Goal: Task Accomplishment & Management: Use online tool/utility

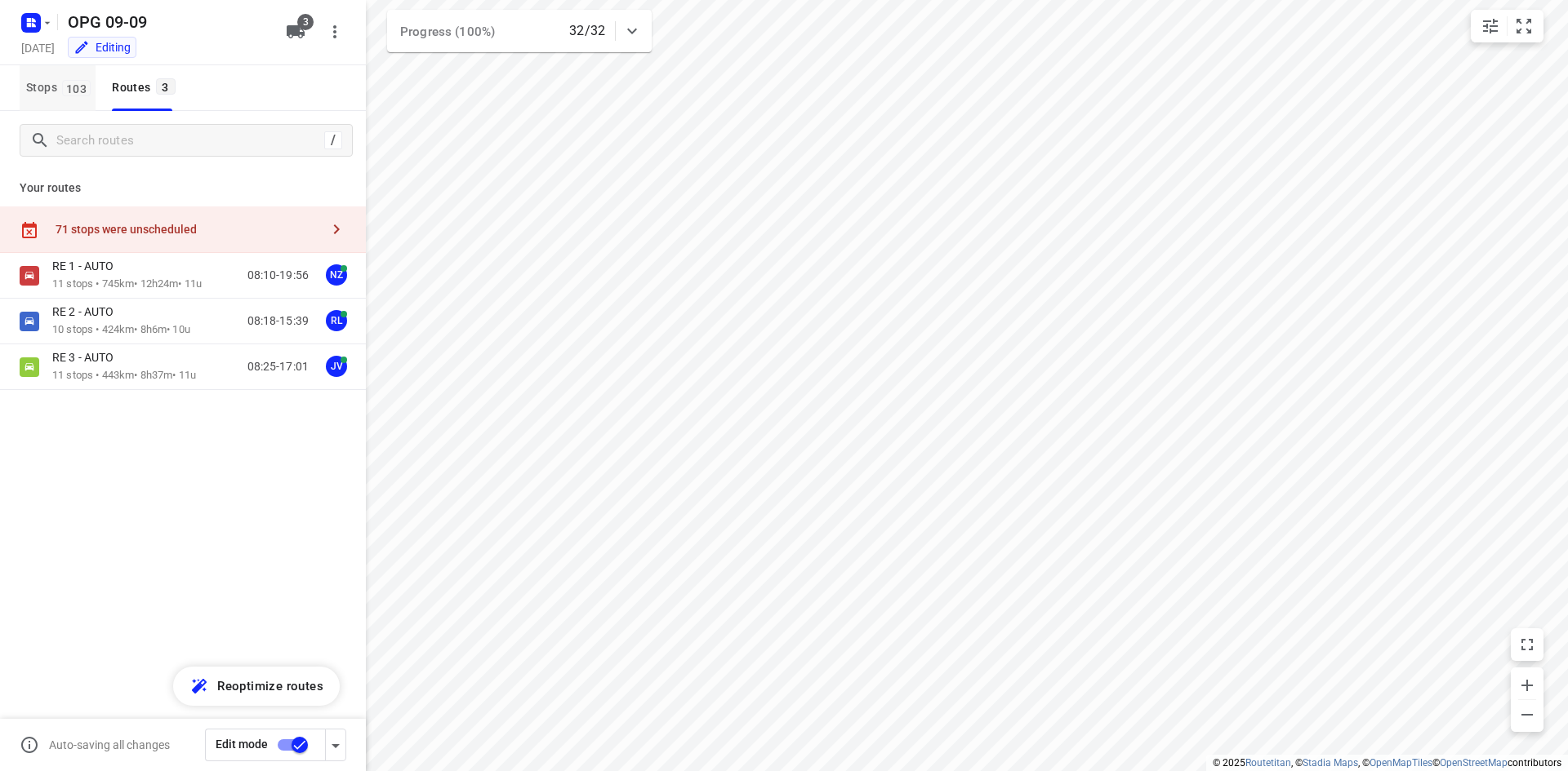
click at [78, 95] on span "103" at bounding box center [76, 87] width 29 height 16
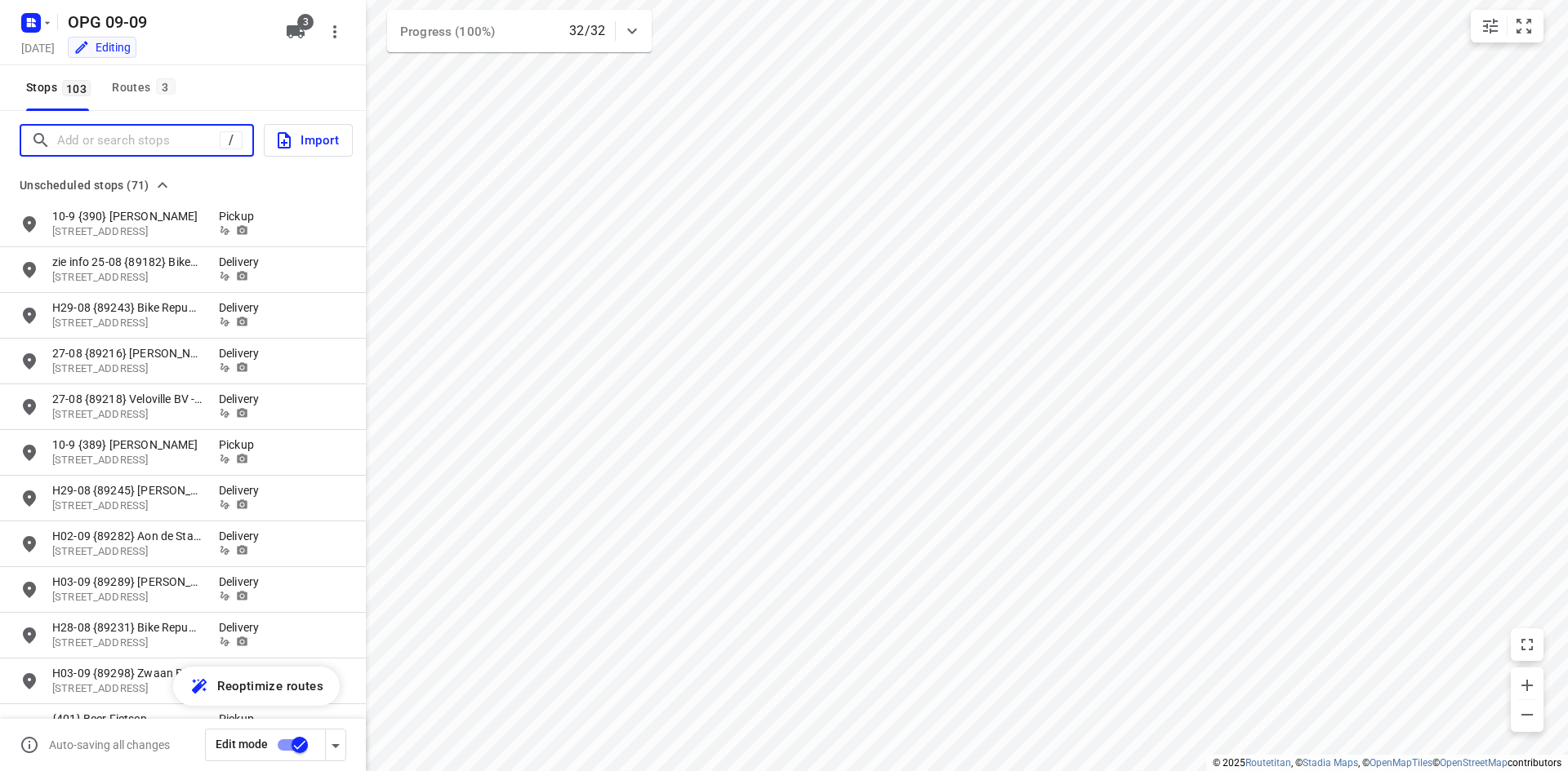
click at [61, 138] on input "Add or search stops" at bounding box center [138, 141] width 163 height 26
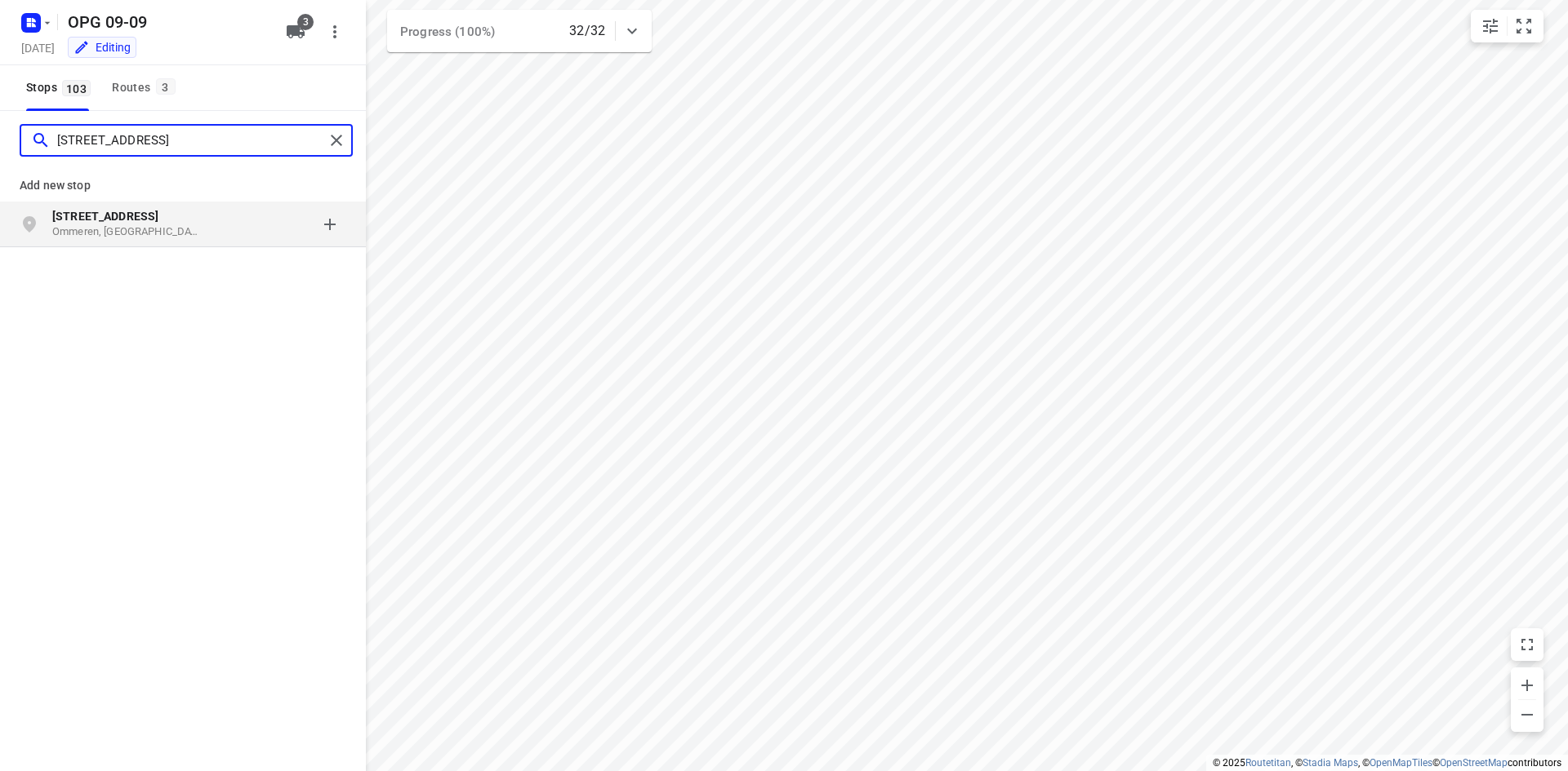
type input "[STREET_ADDRESS]"
click at [159, 217] on b "[STREET_ADDRESS]" at bounding box center [106, 217] width 106 height 13
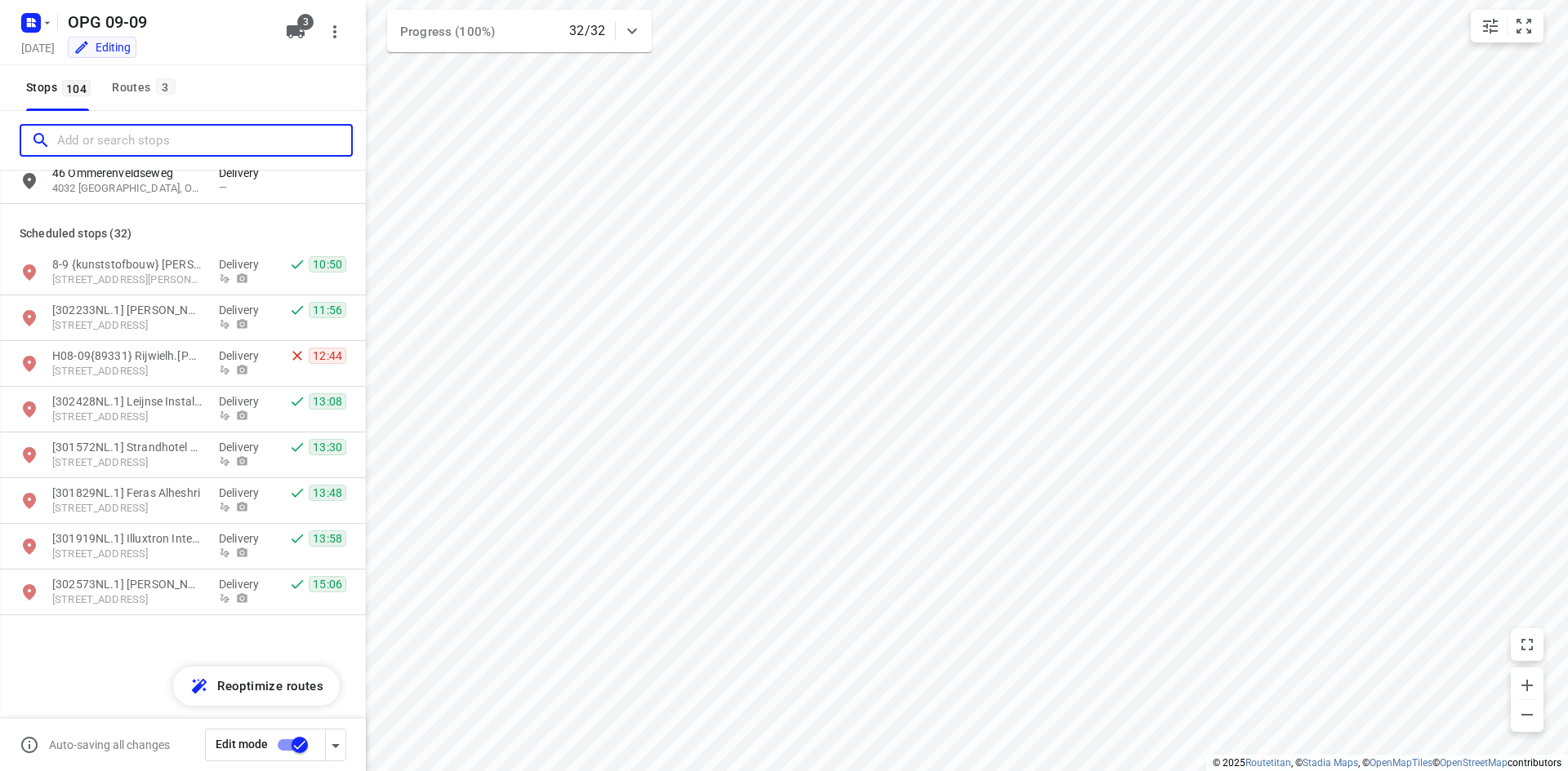
scroll to position [3102, 0]
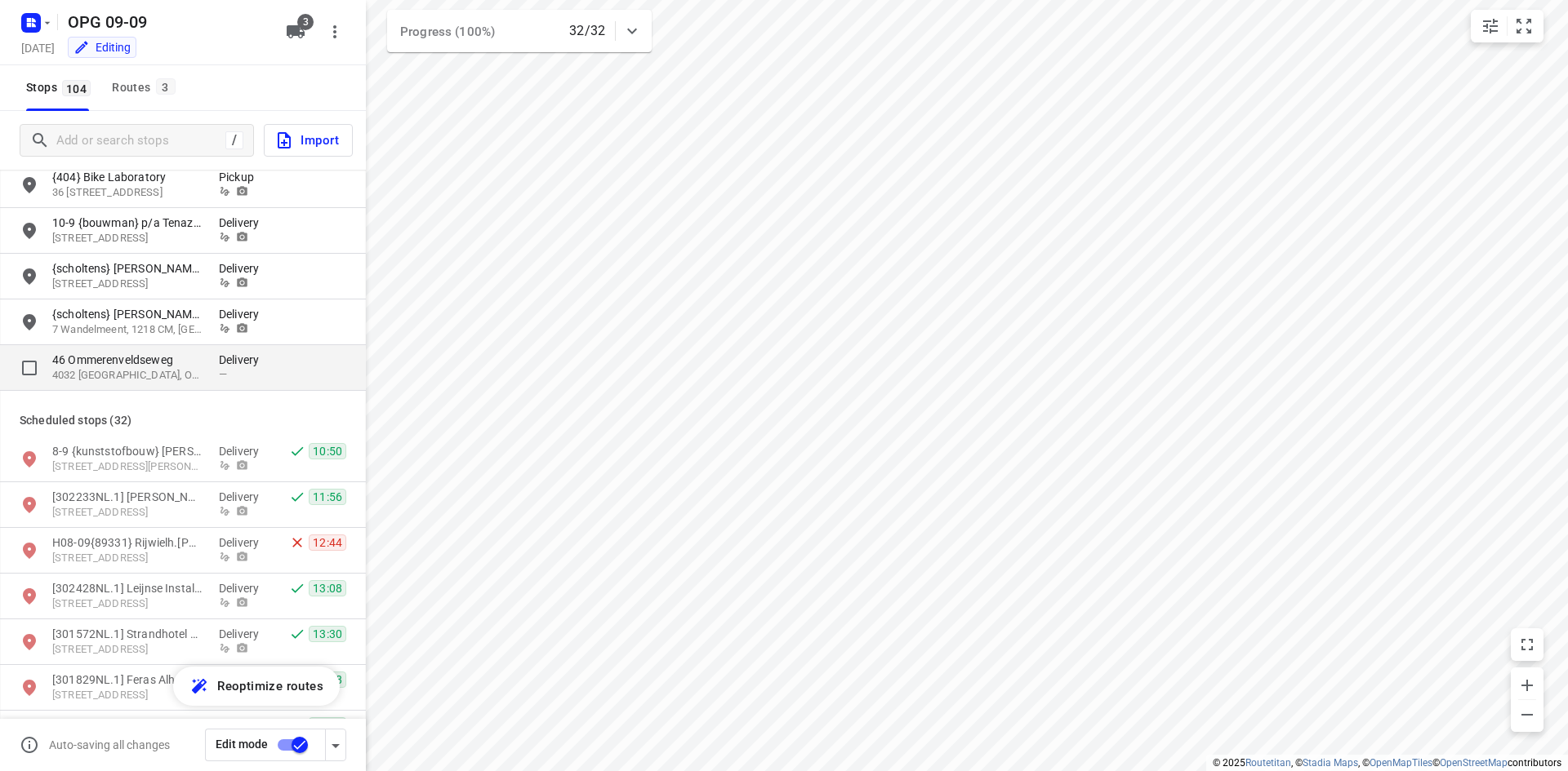
click at [223, 361] on p "Delivery" at bounding box center [243, 359] width 49 height 16
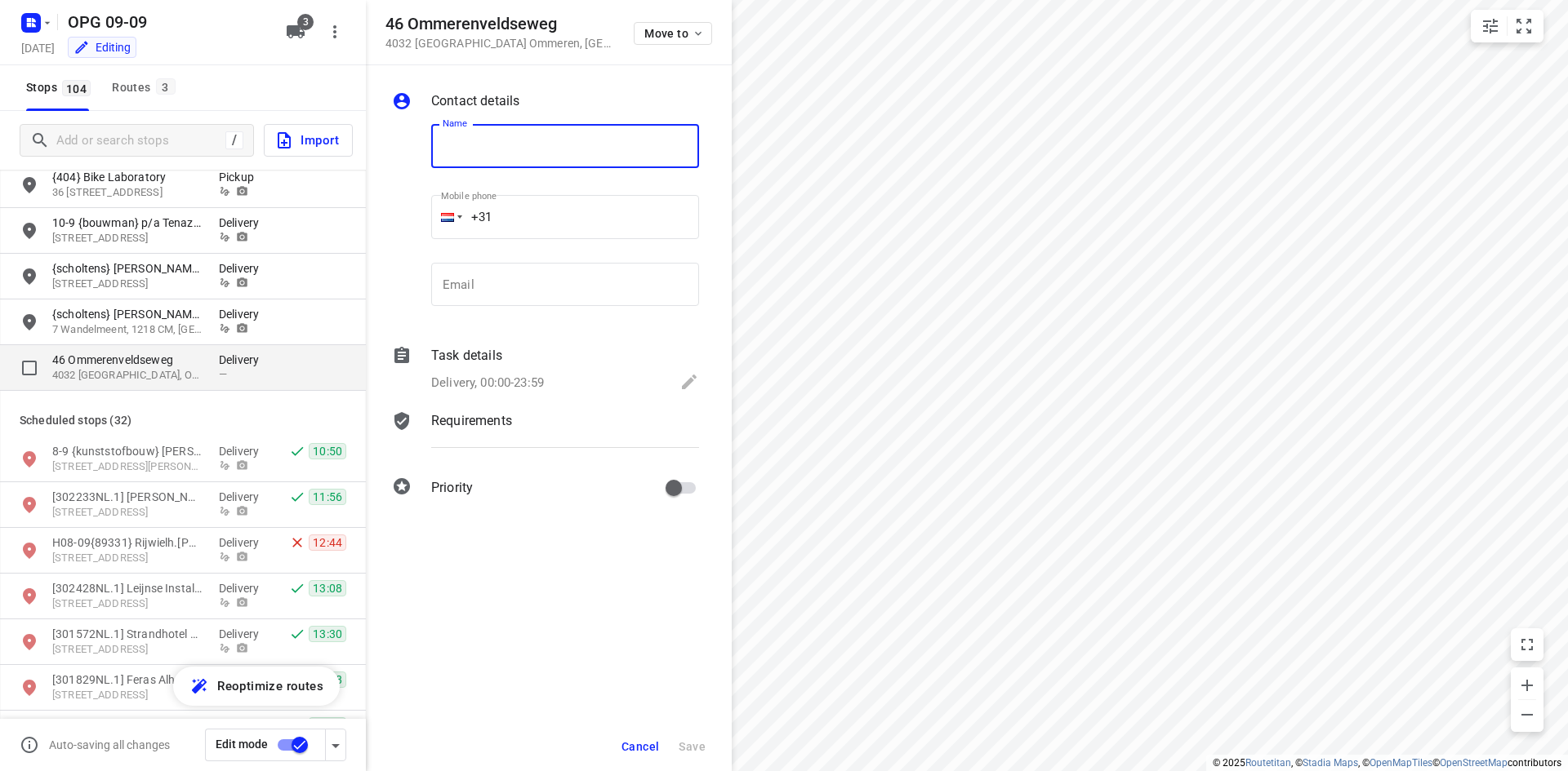
type input "{"
type input "10-9 {kunststofbouw} [PERSON_NAME]"
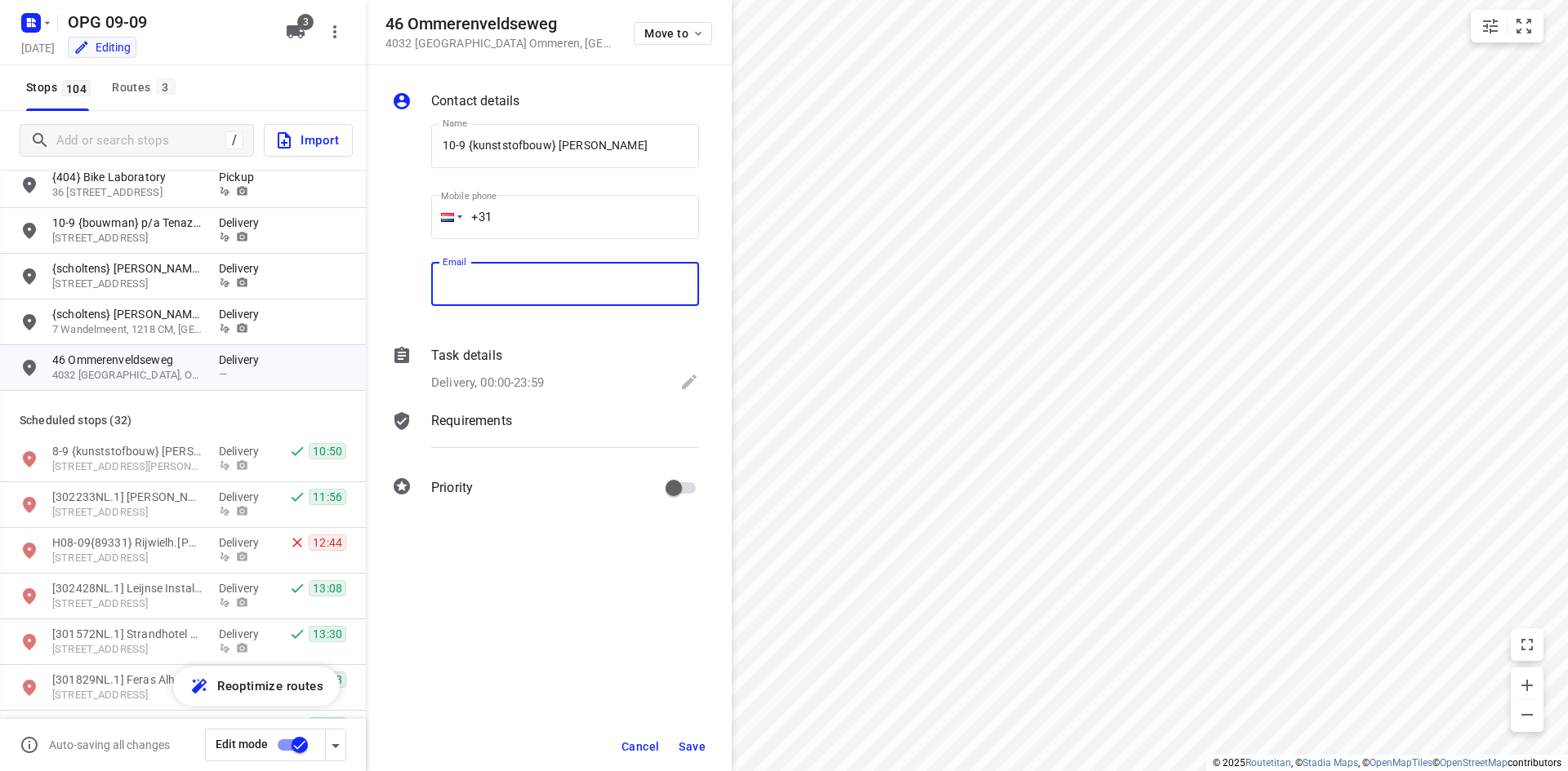
drag, startPoint x: 590, startPoint y: 276, endPoint x: 370, endPoint y: 279, distance: 220.0
click at [590, 276] on input "email" at bounding box center [565, 284] width 268 height 44
paste input "[EMAIL_ADDRESS][DOMAIN_NAME]"
type input "[EMAIL_ADDRESS][DOMAIN_NAME]"
click at [561, 225] on input "+31" at bounding box center [565, 217] width 268 height 44
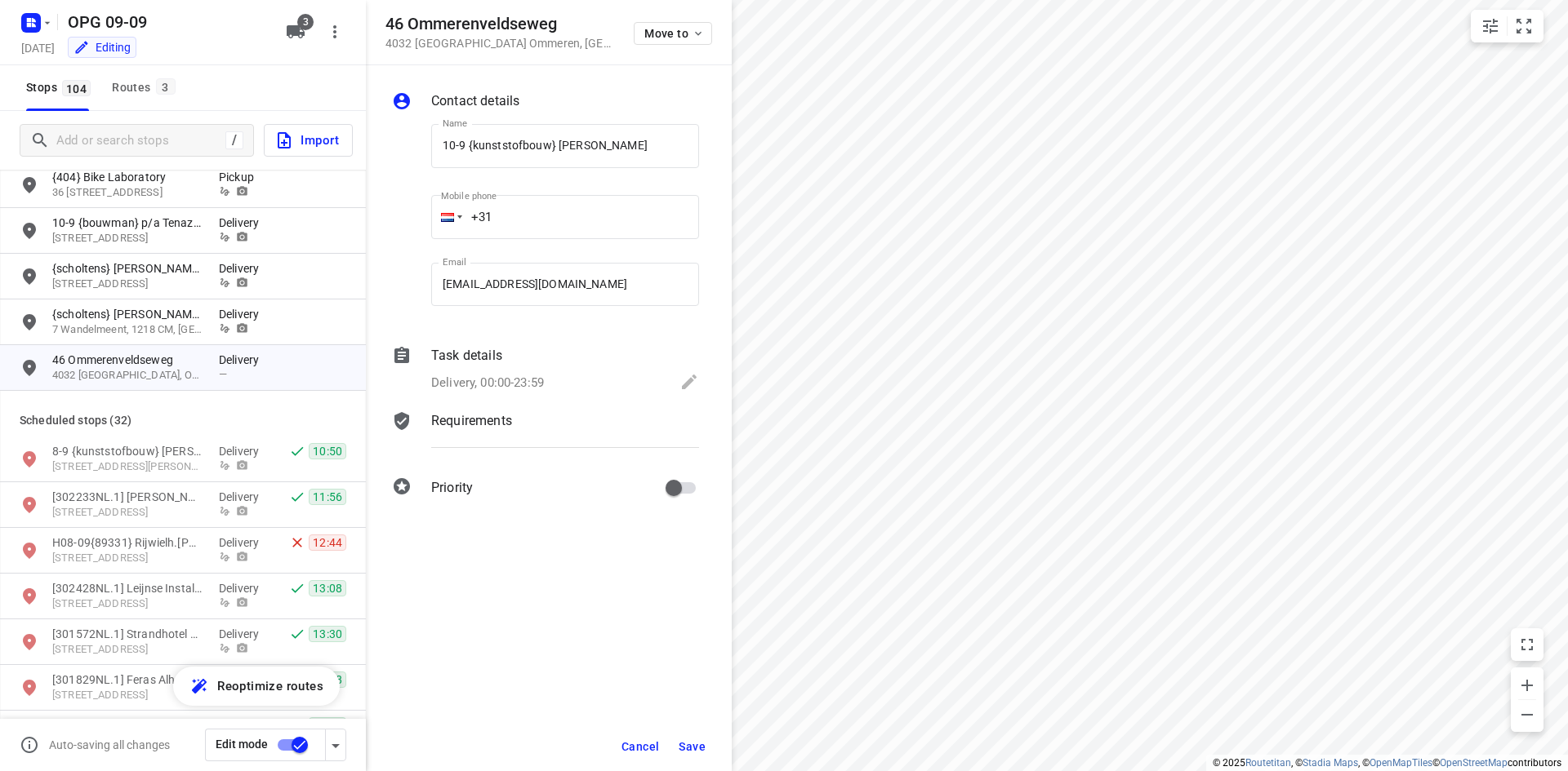
click at [454, 427] on p "Requirements" at bounding box center [471, 421] width 81 height 20
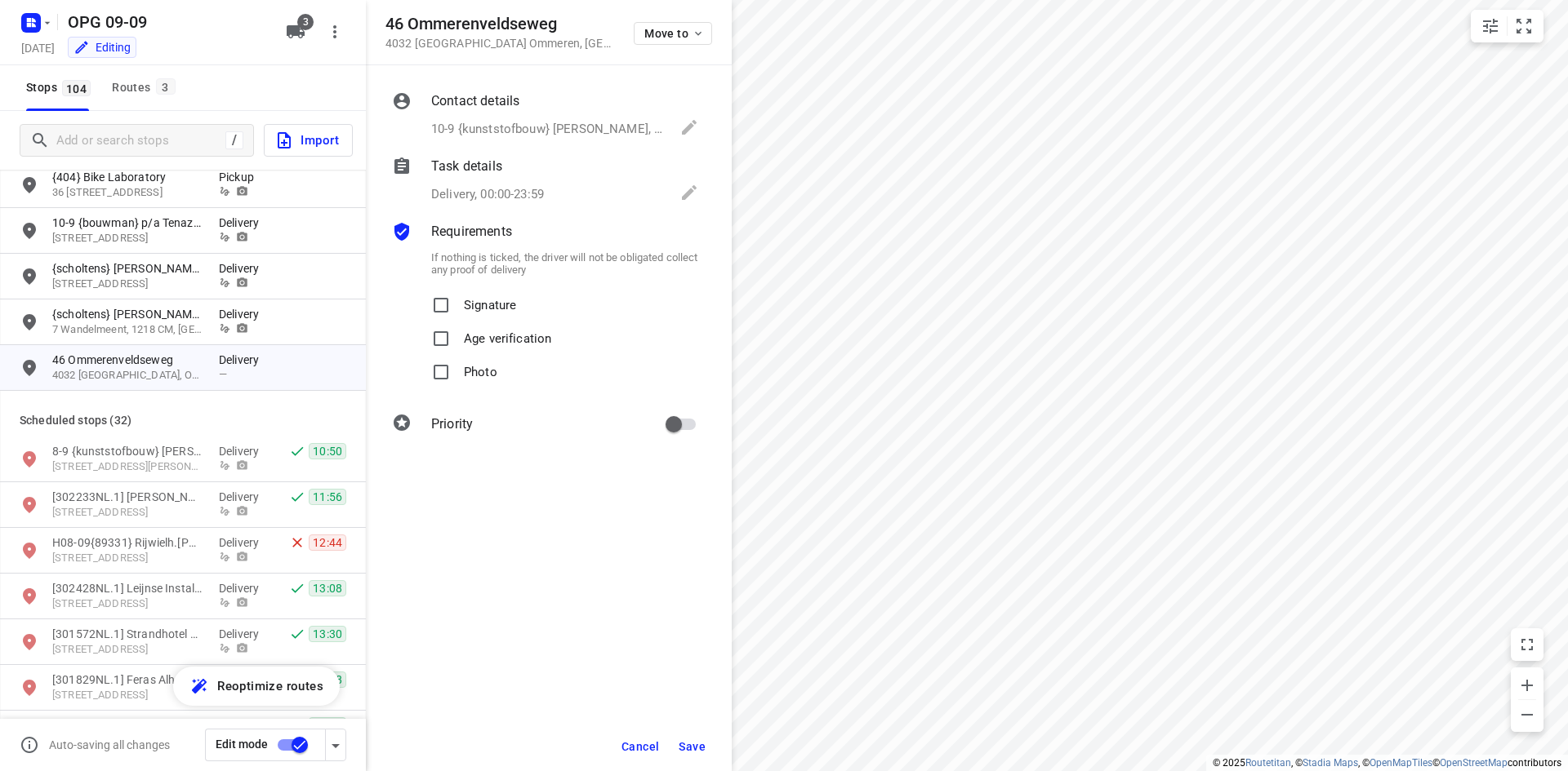
click at [486, 309] on p "Signature" at bounding box center [490, 300] width 52 height 24
click at [457, 309] on input "Signature" at bounding box center [440, 305] width 32 height 32
checkbox input "true"
click at [475, 374] on p "Photo" at bounding box center [480, 367] width 33 height 24
click at [457, 374] on input "Photo" at bounding box center [440, 372] width 32 height 32
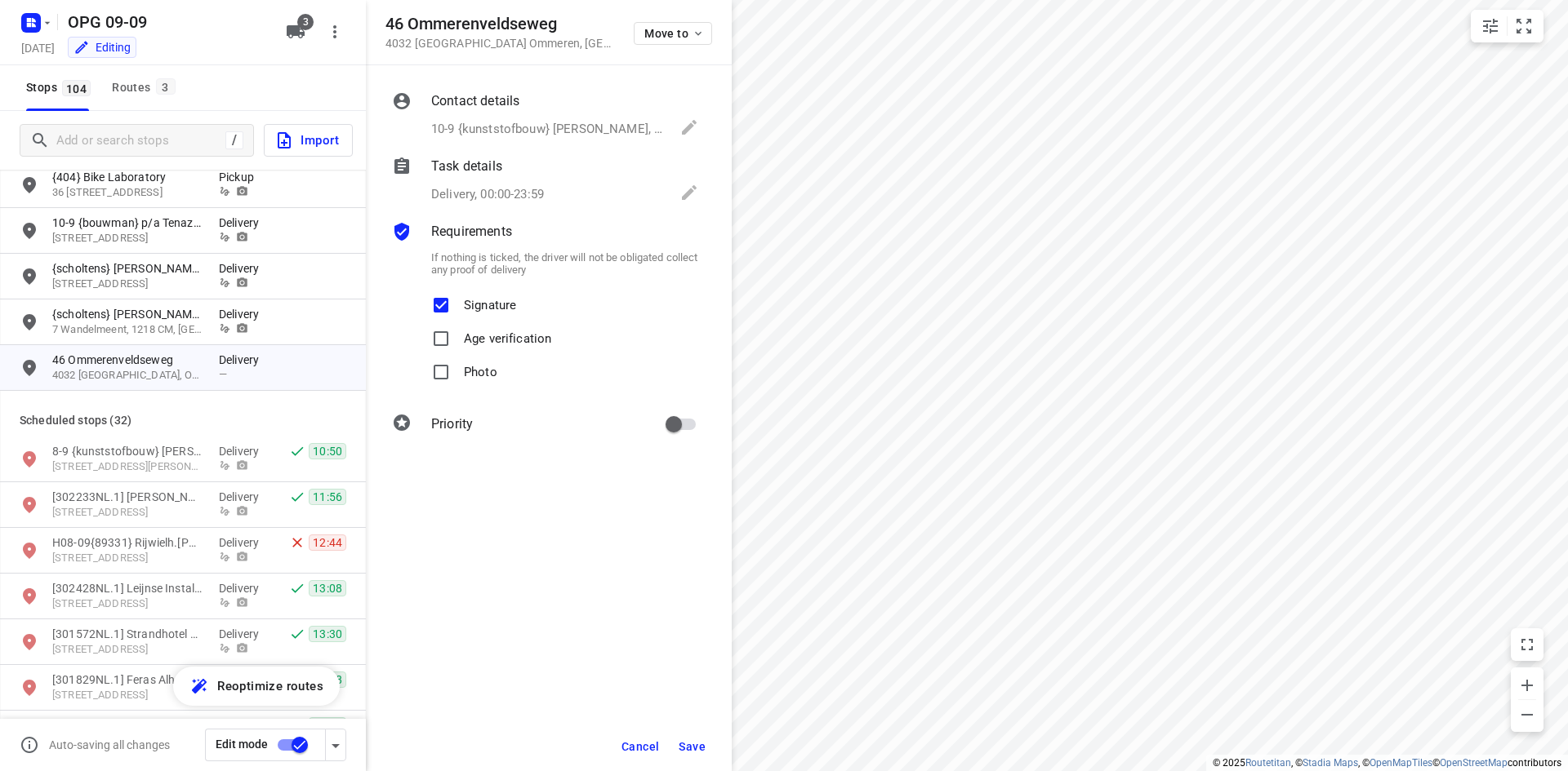
checkbox input "true"
click at [665, 418] on input "primary checkbox" at bounding box center [673, 424] width 93 height 31
checkbox input "true"
click at [682, 743] on span "Save" at bounding box center [692, 747] width 27 height 13
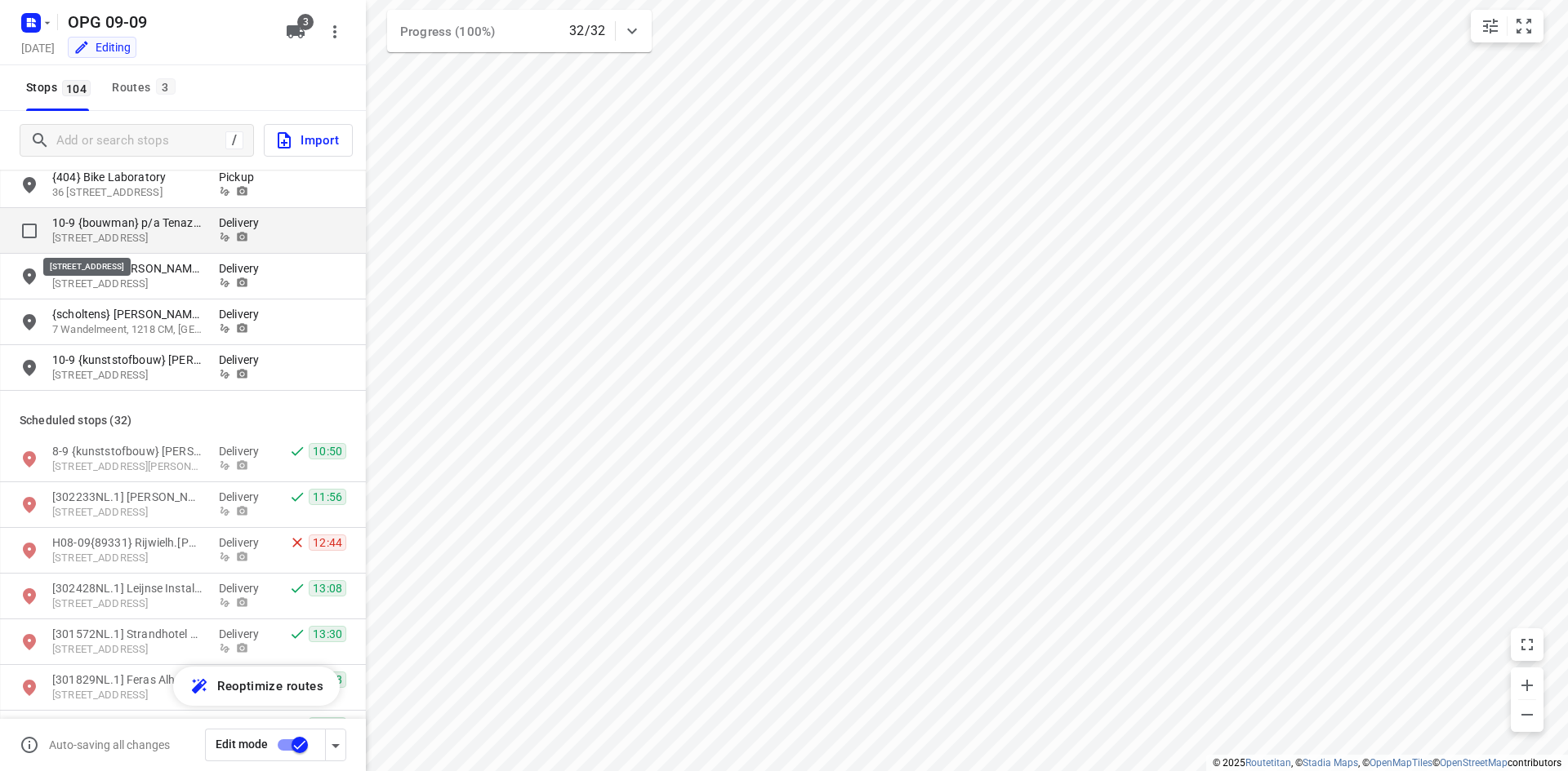
click at [189, 223] on p "10-9 {bouwman} p/a Tenaz Den Helder" at bounding box center [127, 222] width 150 height 16
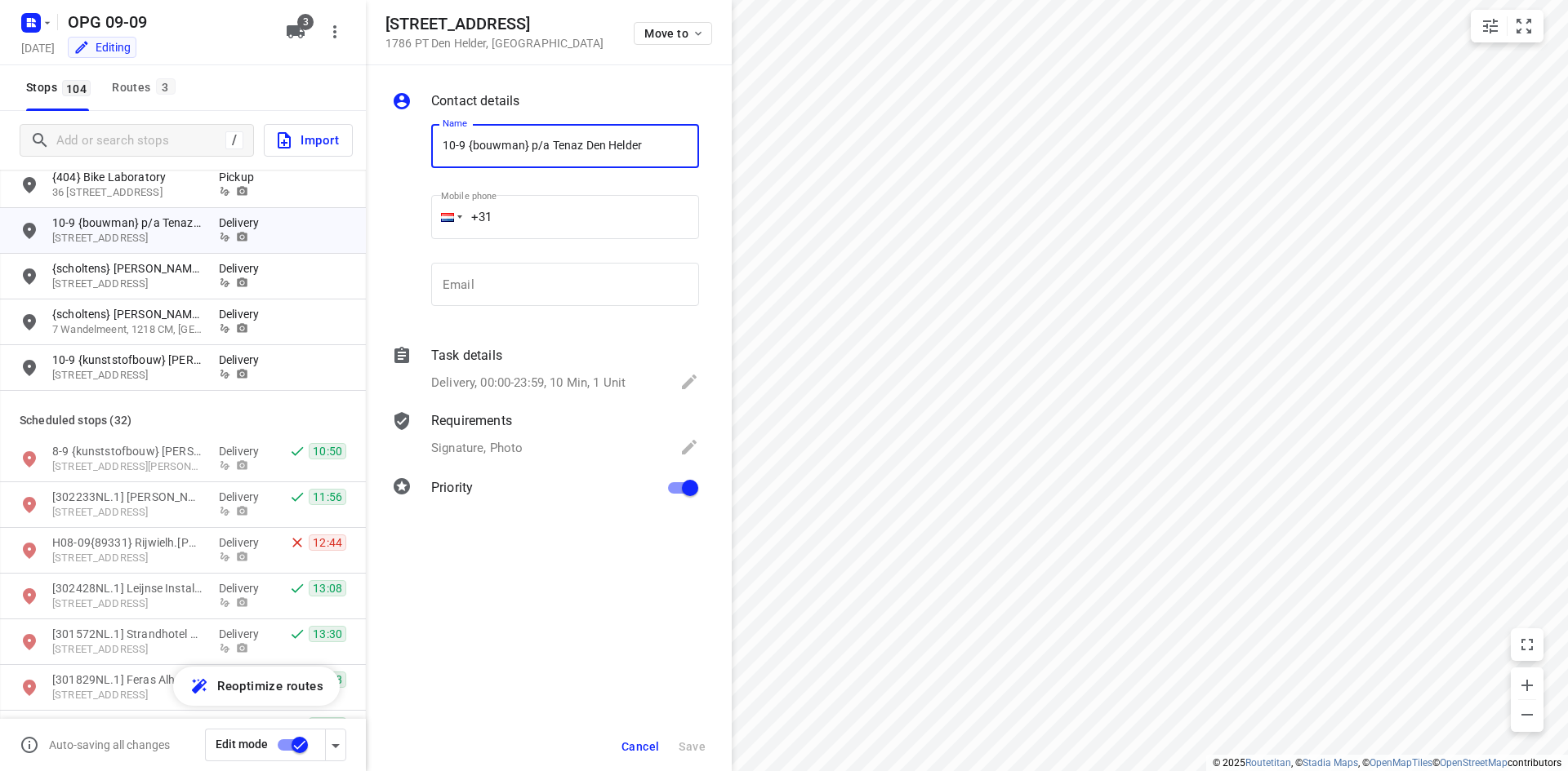
click at [466, 146] on input "10-9 {bouwman} p/a Tenaz Den Helder" at bounding box center [565, 146] width 268 height 44
type input "10-9 in de ochtend {bouwman} p/a Tenaz Den Helder"
click at [688, 748] on span "Save" at bounding box center [692, 747] width 27 height 13
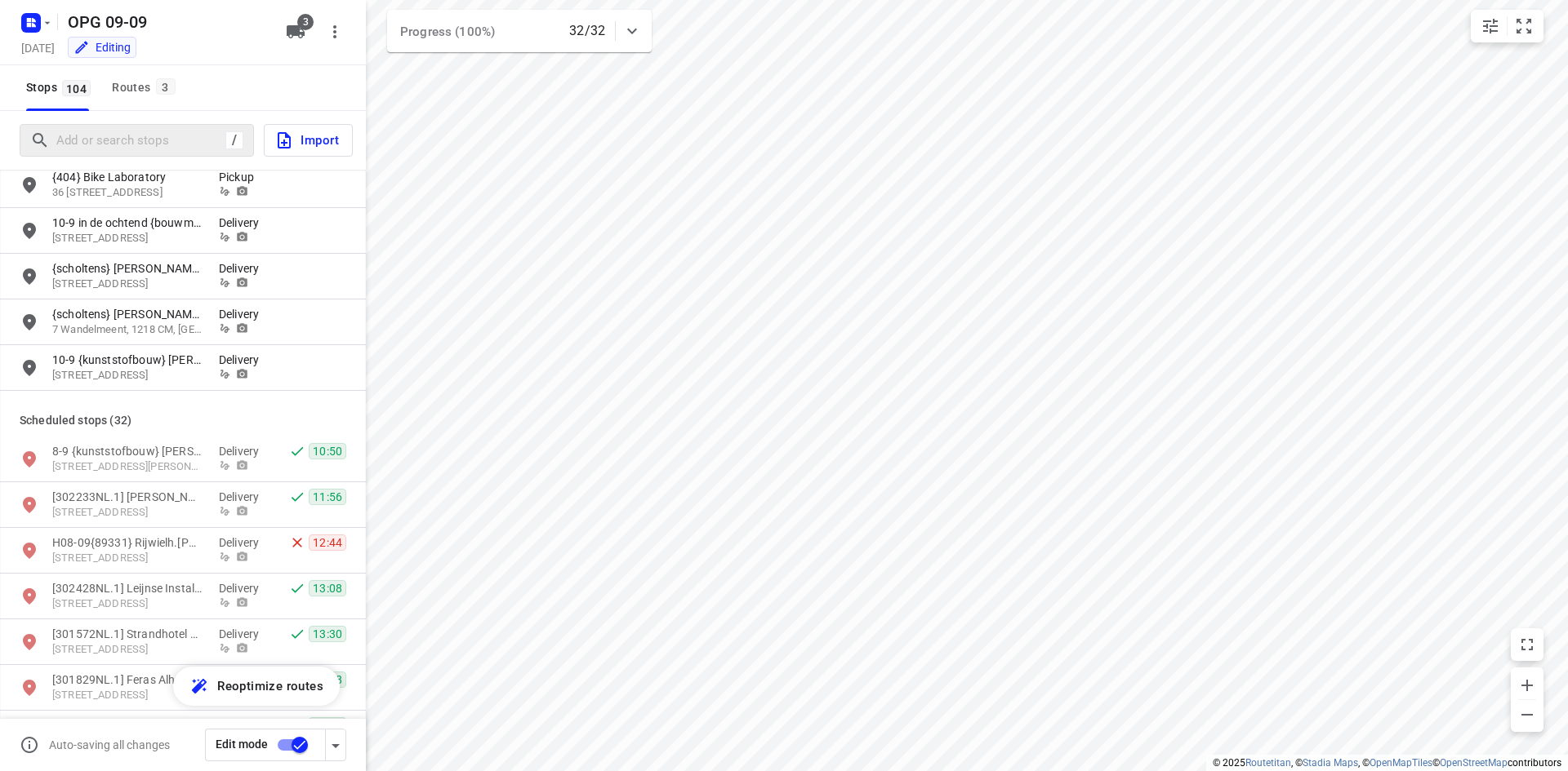
click at [159, 126] on div "/" at bounding box center [137, 141] width 234 height 32
click at [157, 128] on input "Add or search stops" at bounding box center [203, 141] width 294 height 26
click at [142, 144] on input "Add or search stops" at bounding box center [203, 141] width 294 height 26
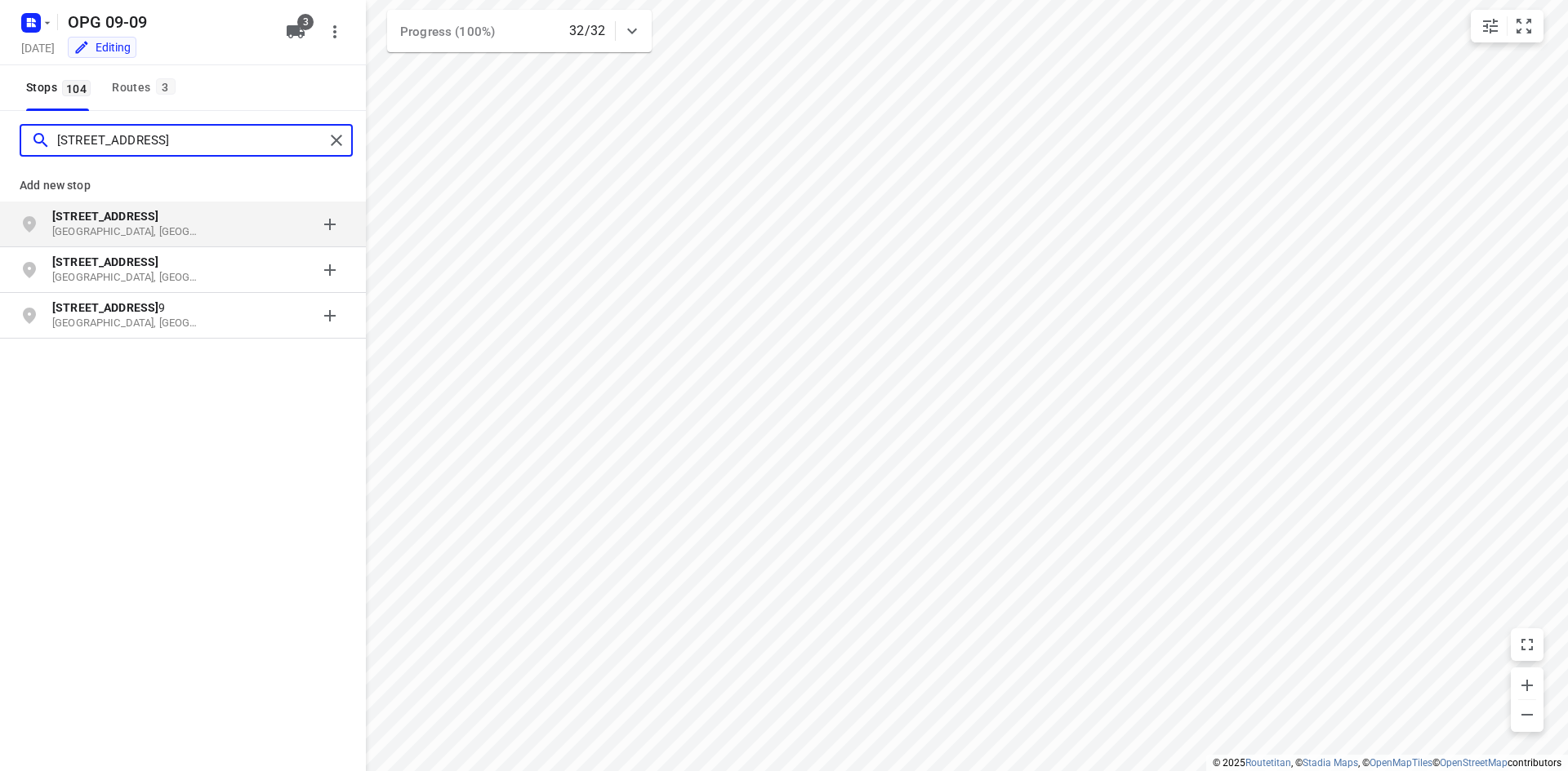
type input "[STREET_ADDRESS]"
click at [145, 217] on p "[STREET_ADDRESS]" at bounding box center [127, 216] width 150 height 16
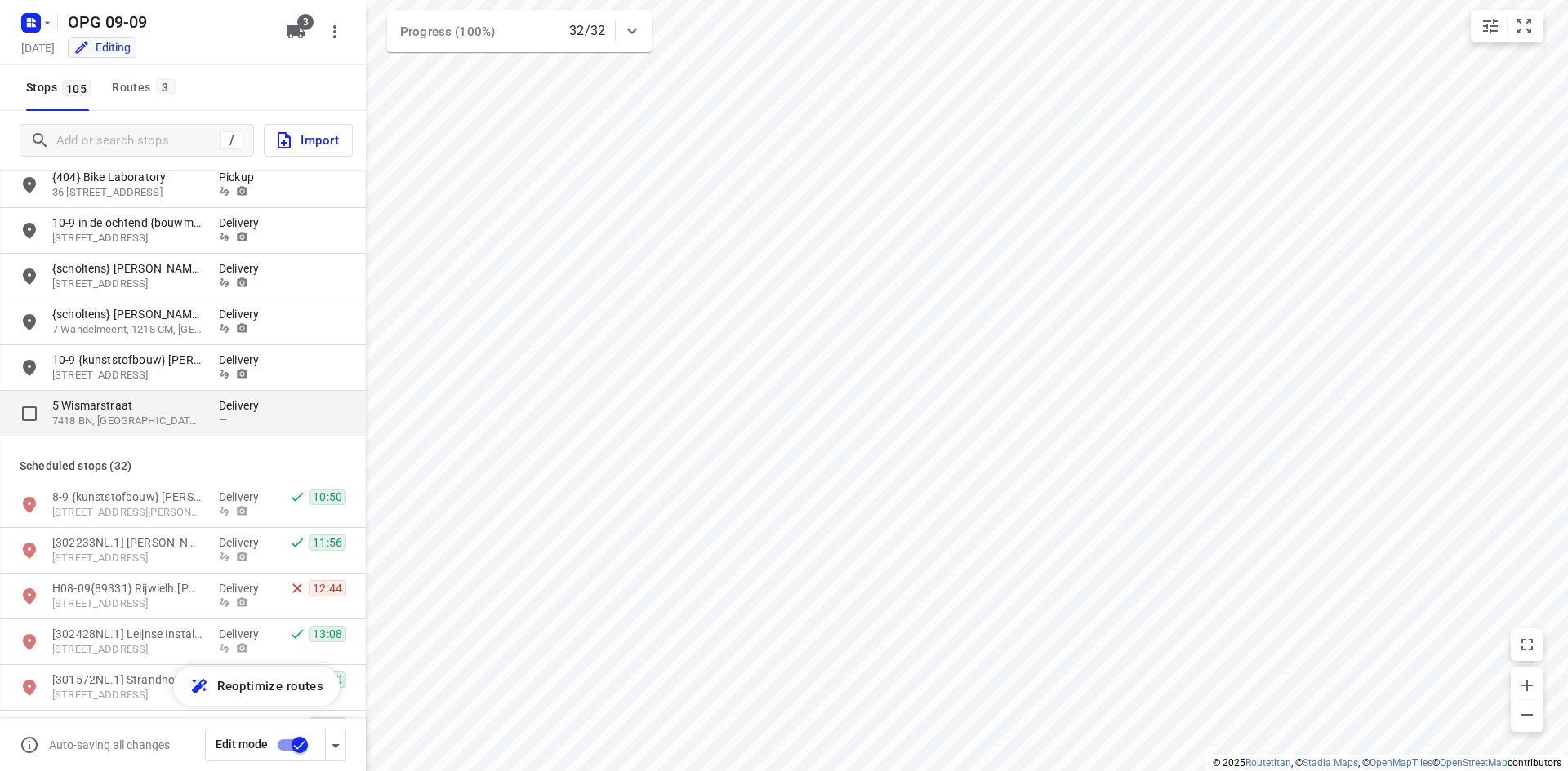
click at [227, 412] on p "Delivery" at bounding box center [243, 405] width 49 height 16
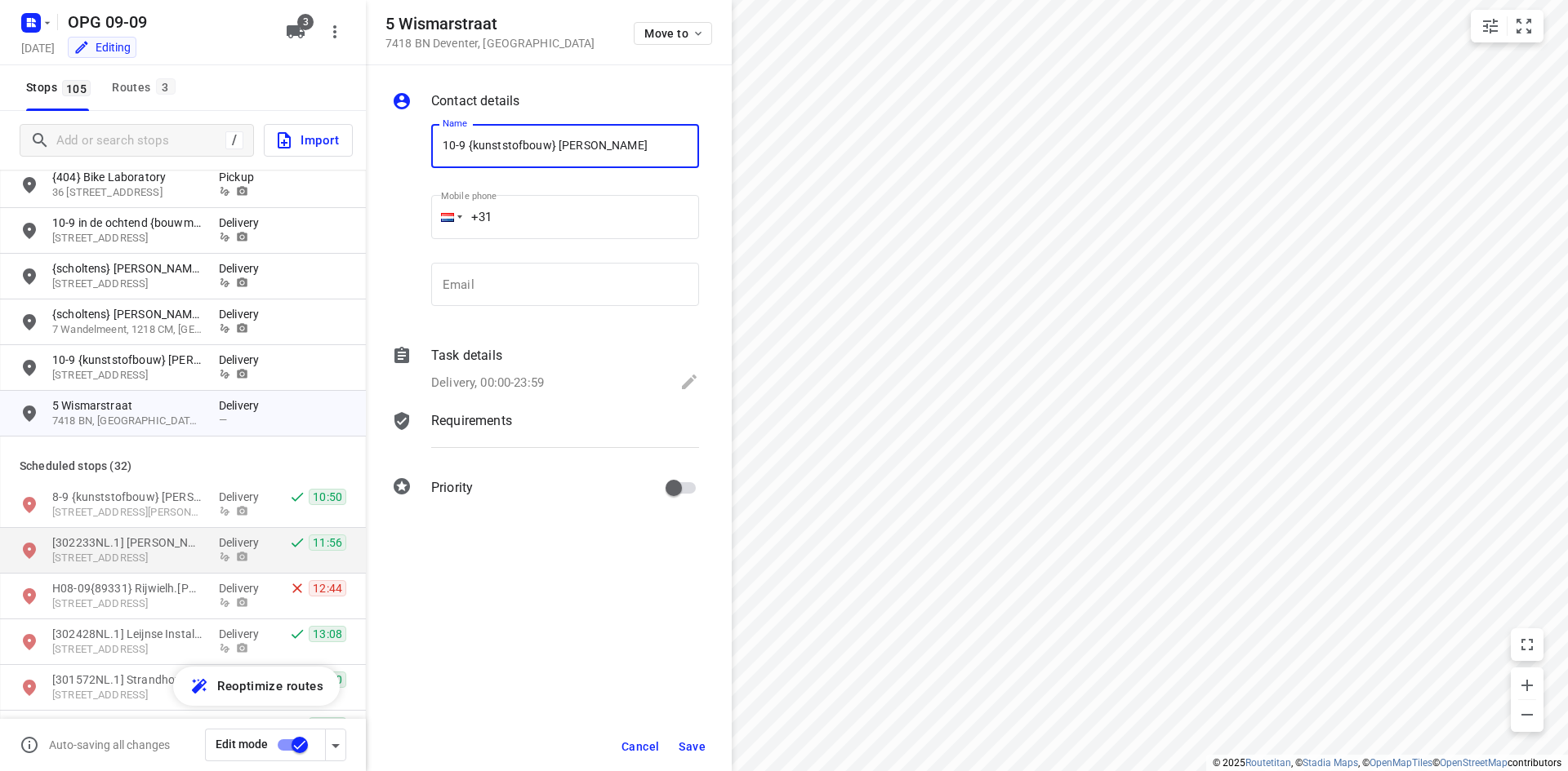
type input "10-9 {kunststofbouw} [PERSON_NAME]"
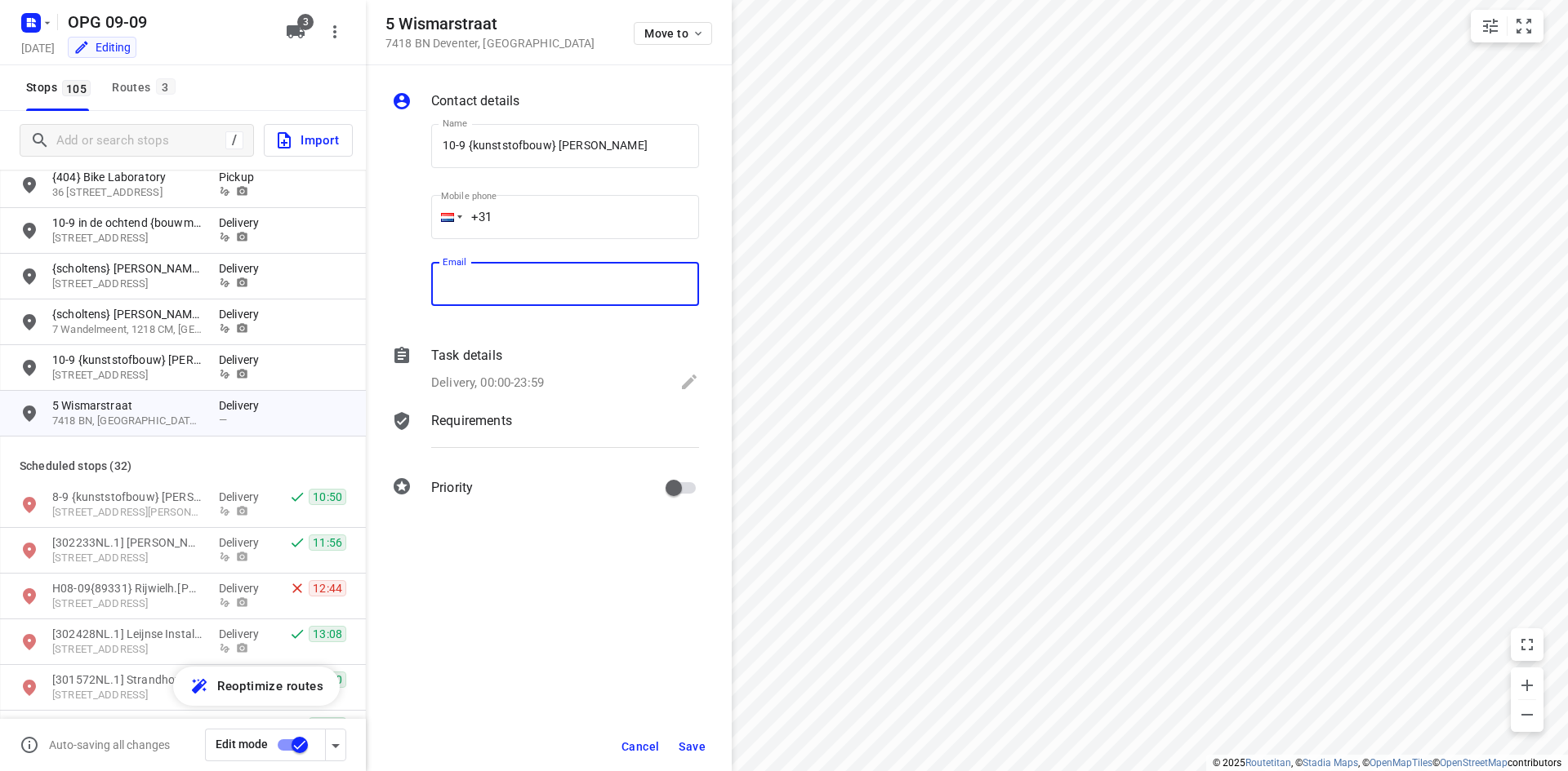
click at [562, 285] on input "email" at bounding box center [565, 284] width 268 height 44
paste input "[EMAIL_ADDRESS][DOMAIN_NAME]"
type input "[EMAIL_ADDRESS][DOMAIN_NAME]"
click at [517, 215] on input "+31" at bounding box center [565, 217] width 268 height 44
type input "[PHONE_NUMBER]"
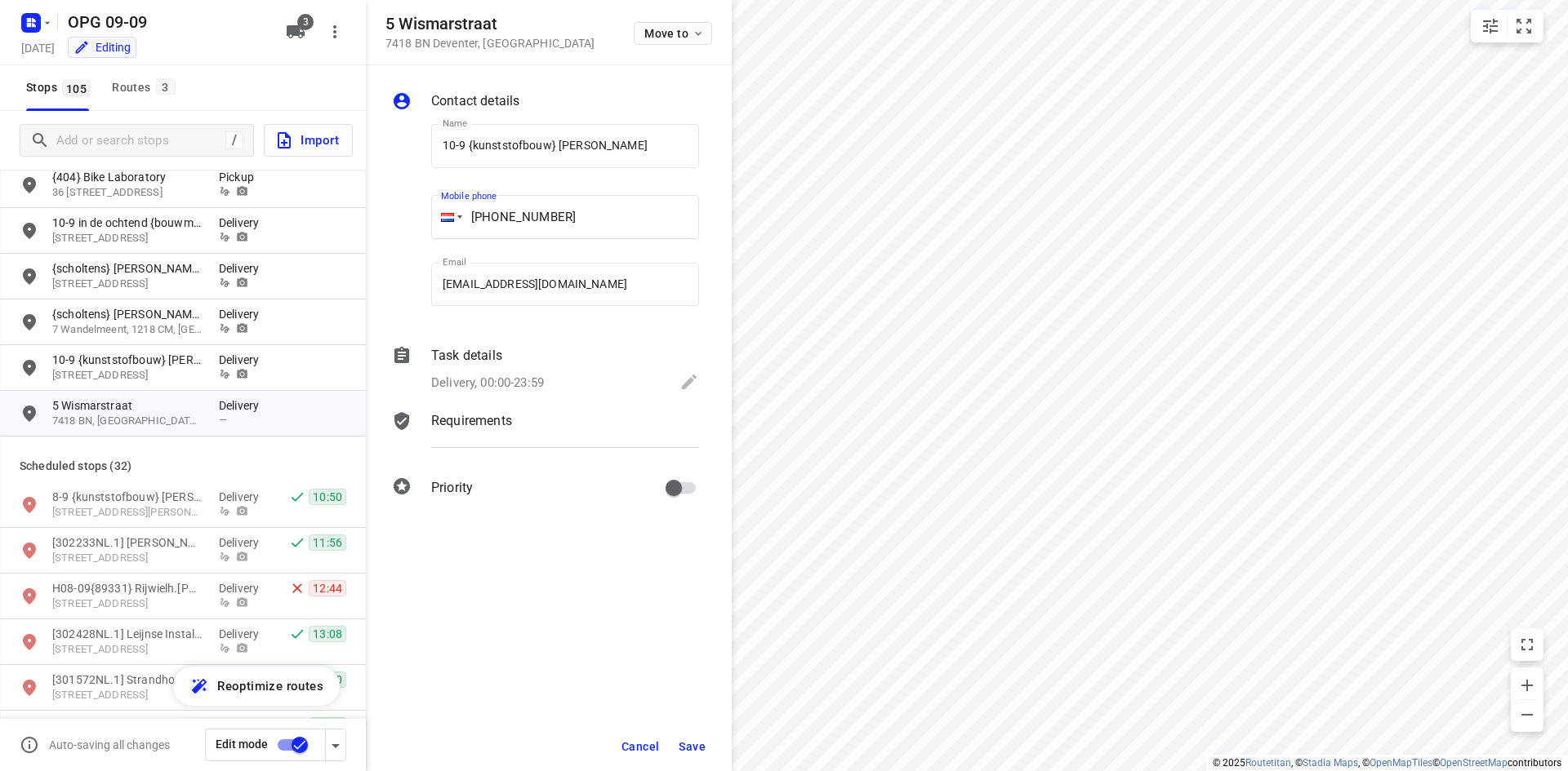
click at [568, 368] on div "Task details Delivery, 00:00-23:59" at bounding box center [565, 371] width 275 height 55
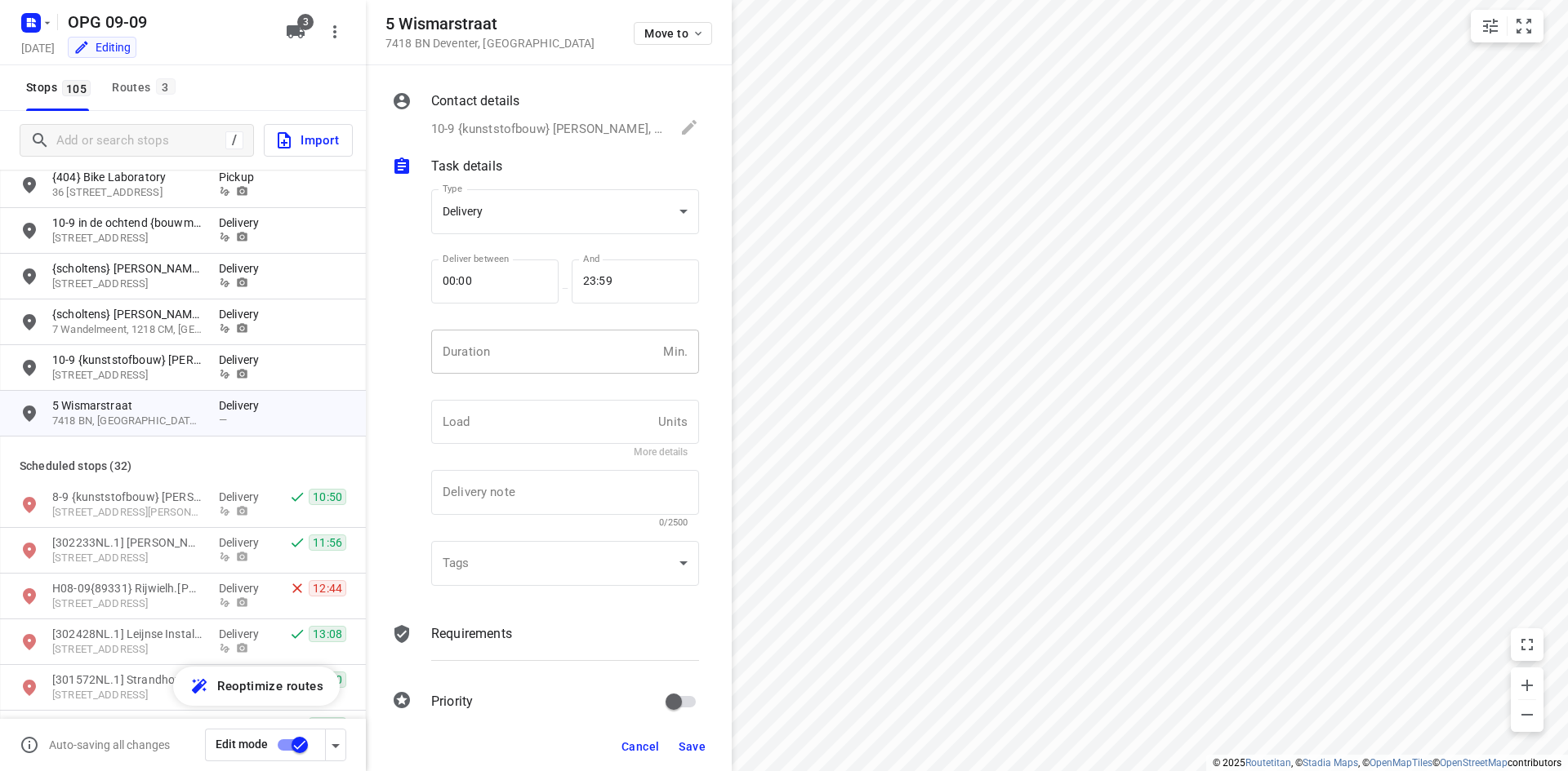
click at [531, 347] on input "number" at bounding box center [543, 352] width 225 height 44
type input "10"
type input "1"
drag, startPoint x: 459, startPoint y: 663, endPoint x: 459, endPoint y: 653, distance: 10.0
click at [459, 661] on div "Requirements" at bounding box center [565, 648] width 275 height 55
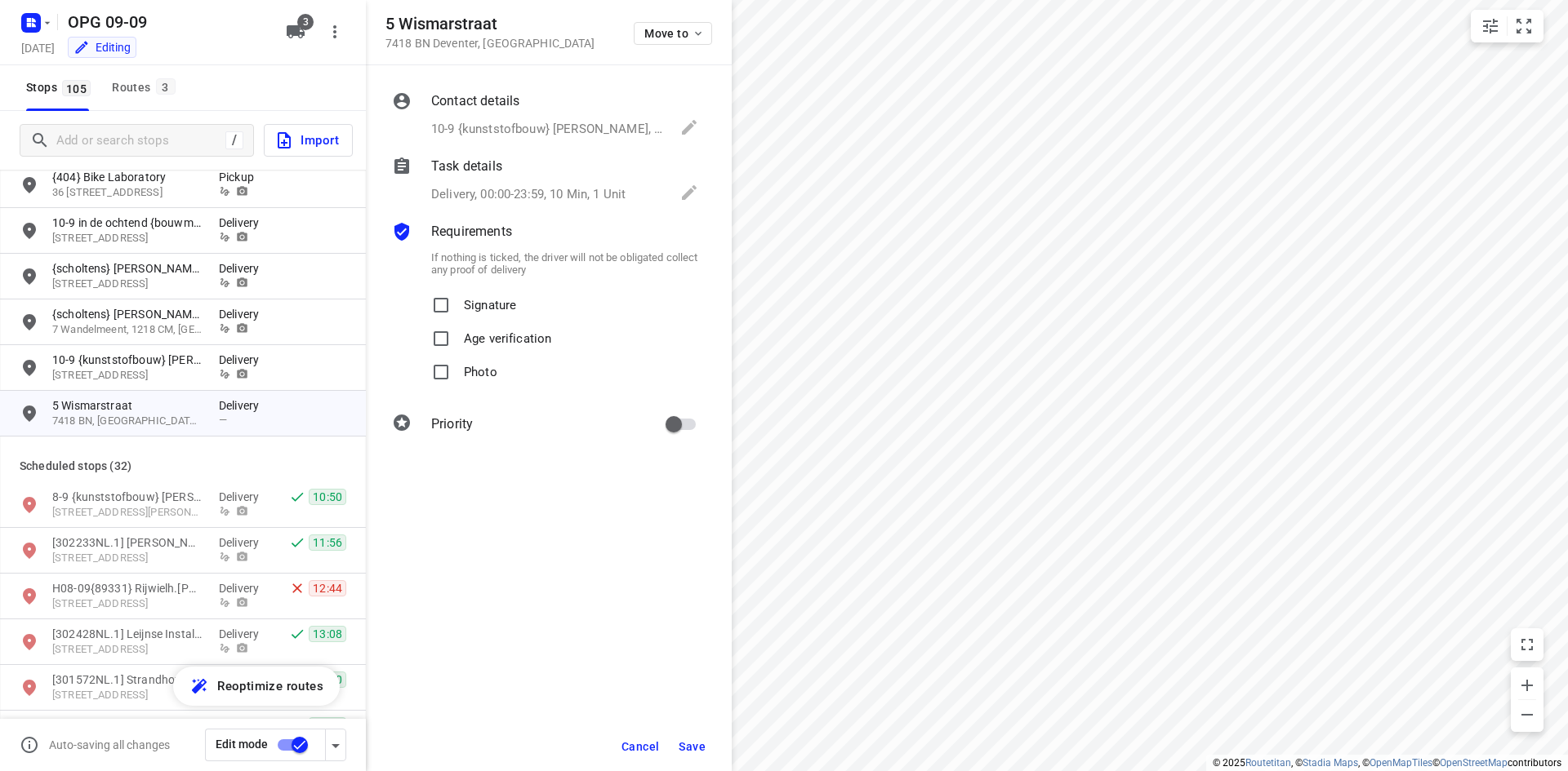
click at [465, 303] on p "Signature" at bounding box center [490, 300] width 52 height 24
click at [457, 303] on input "Signature" at bounding box center [440, 305] width 32 height 32
checkbox input "true"
click at [487, 367] on p "Photo" at bounding box center [480, 367] width 33 height 24
click at [457, 367] on input "Photo" at bounding box center [440, 372] width 32 height 32
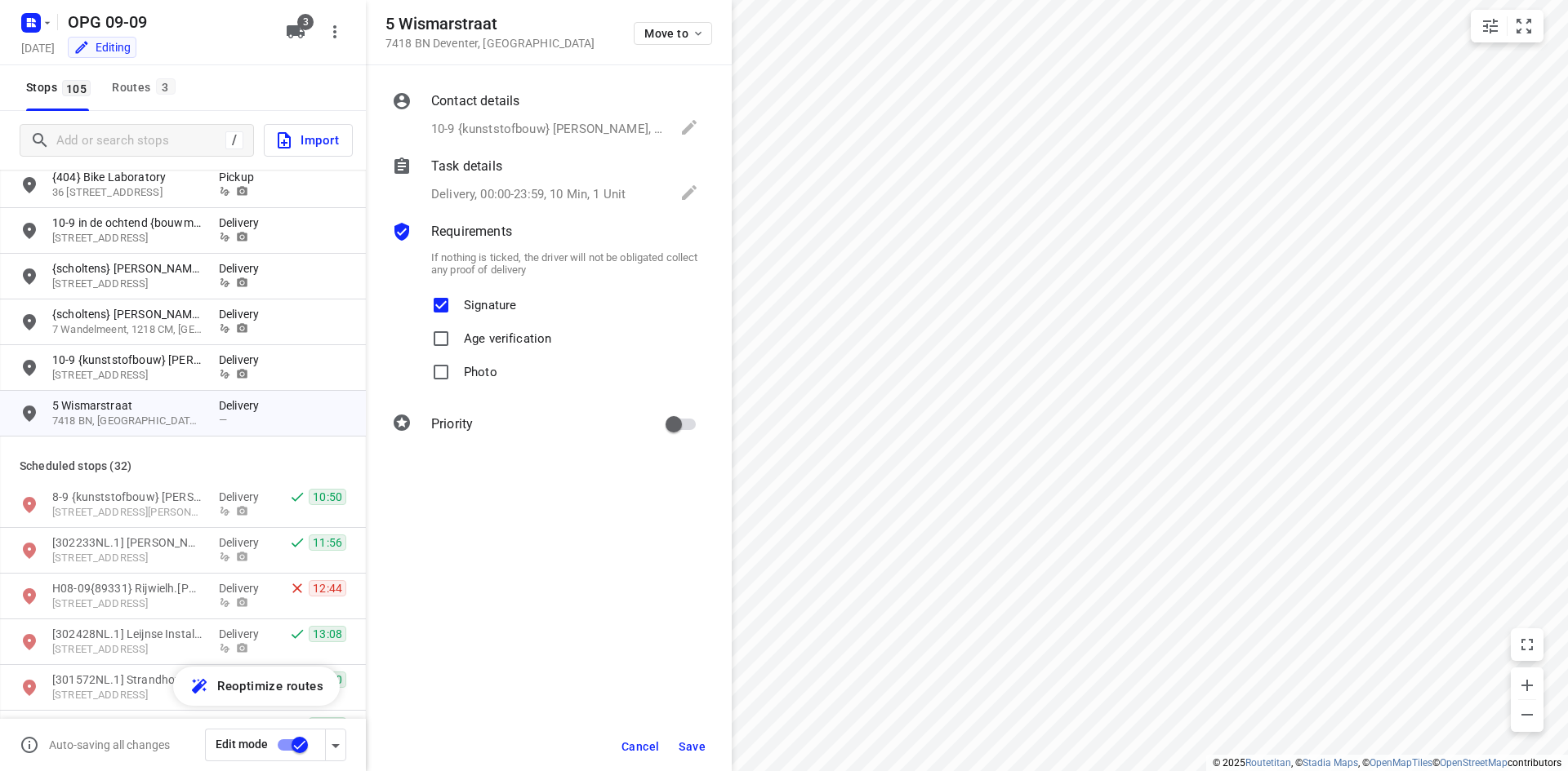
checkbox input "true"
click at [653, 418] on div "Priority" at bounding box center [565, 424] width 275 height 37
click at [666, 420] on input "primary checkbox" at bounding box center [673, 424] width 93 height 31
checkbox input "true"
click at [707, 754] on button "Save" at bounding box center [692, 746] width 40 height 29
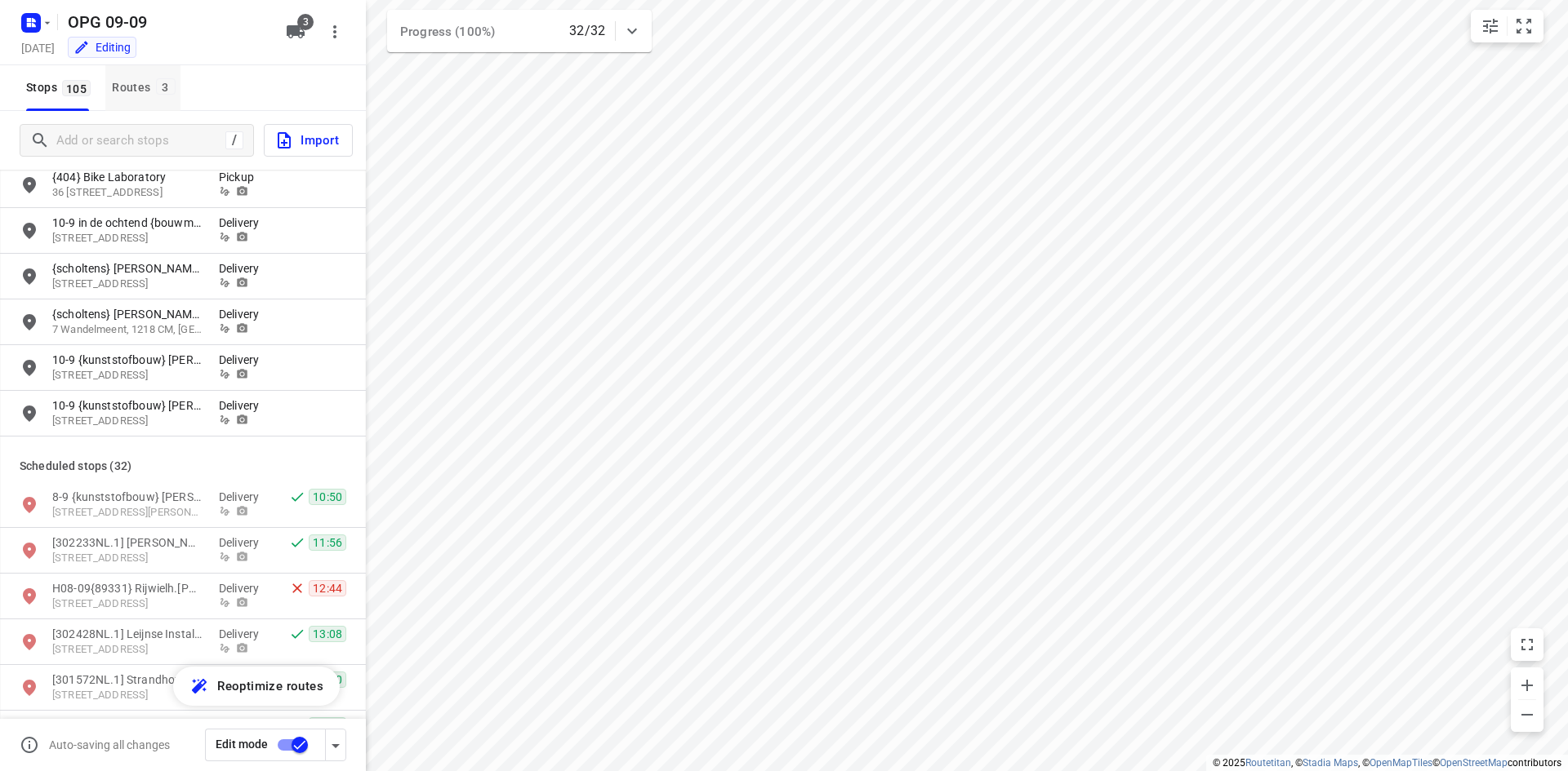
click at [156, 73] on button "Routes 3" at bounding box center [143, 88] width 74 height 46
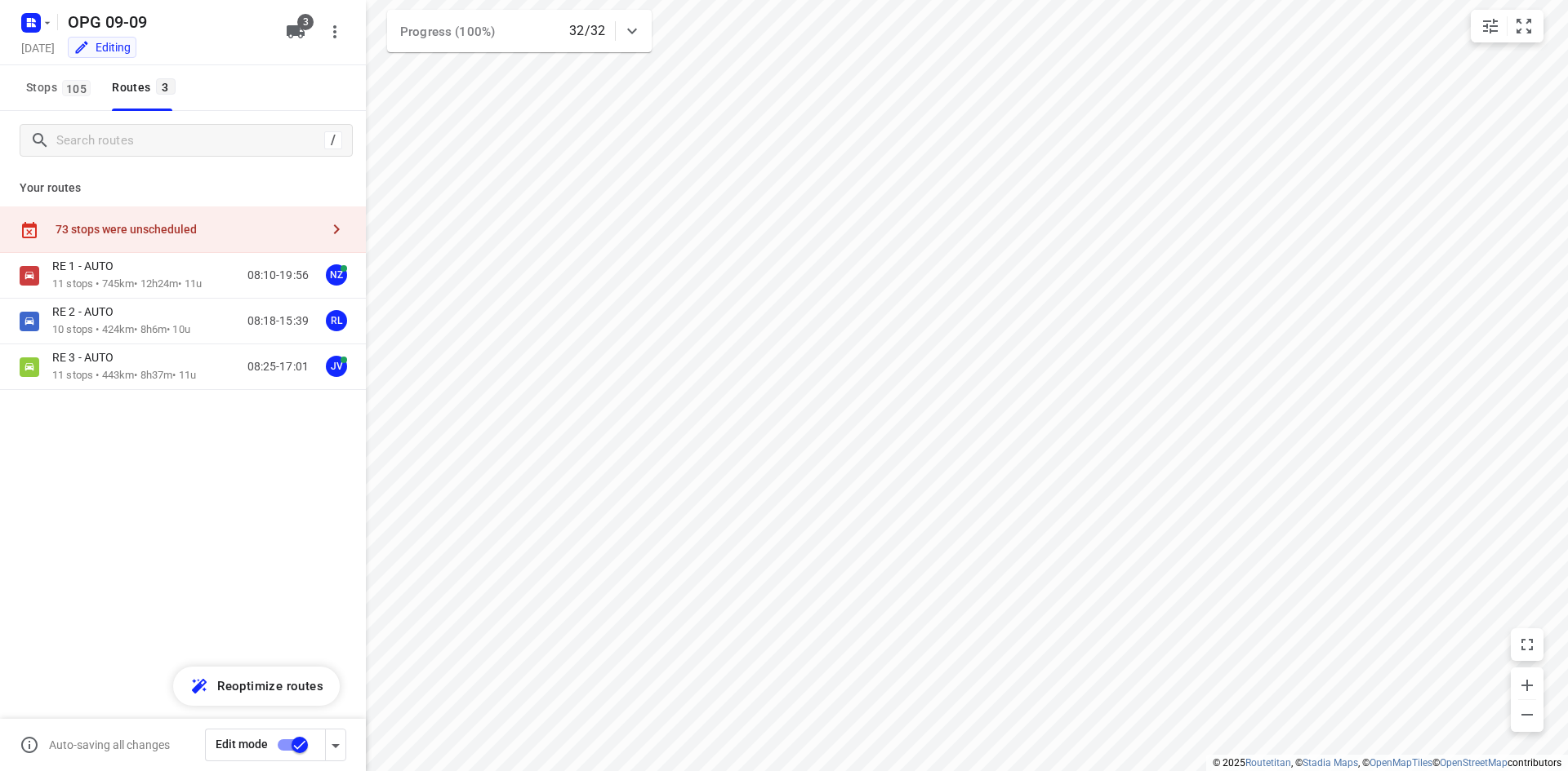
drag, startPoint x: 47, startPoint y: 98, endPoint x: 54, endPoint y: 118, distance: 21.2
click at [48, 98] on button "Stops 105" at bounding box center [58, 88] width 76 height 46
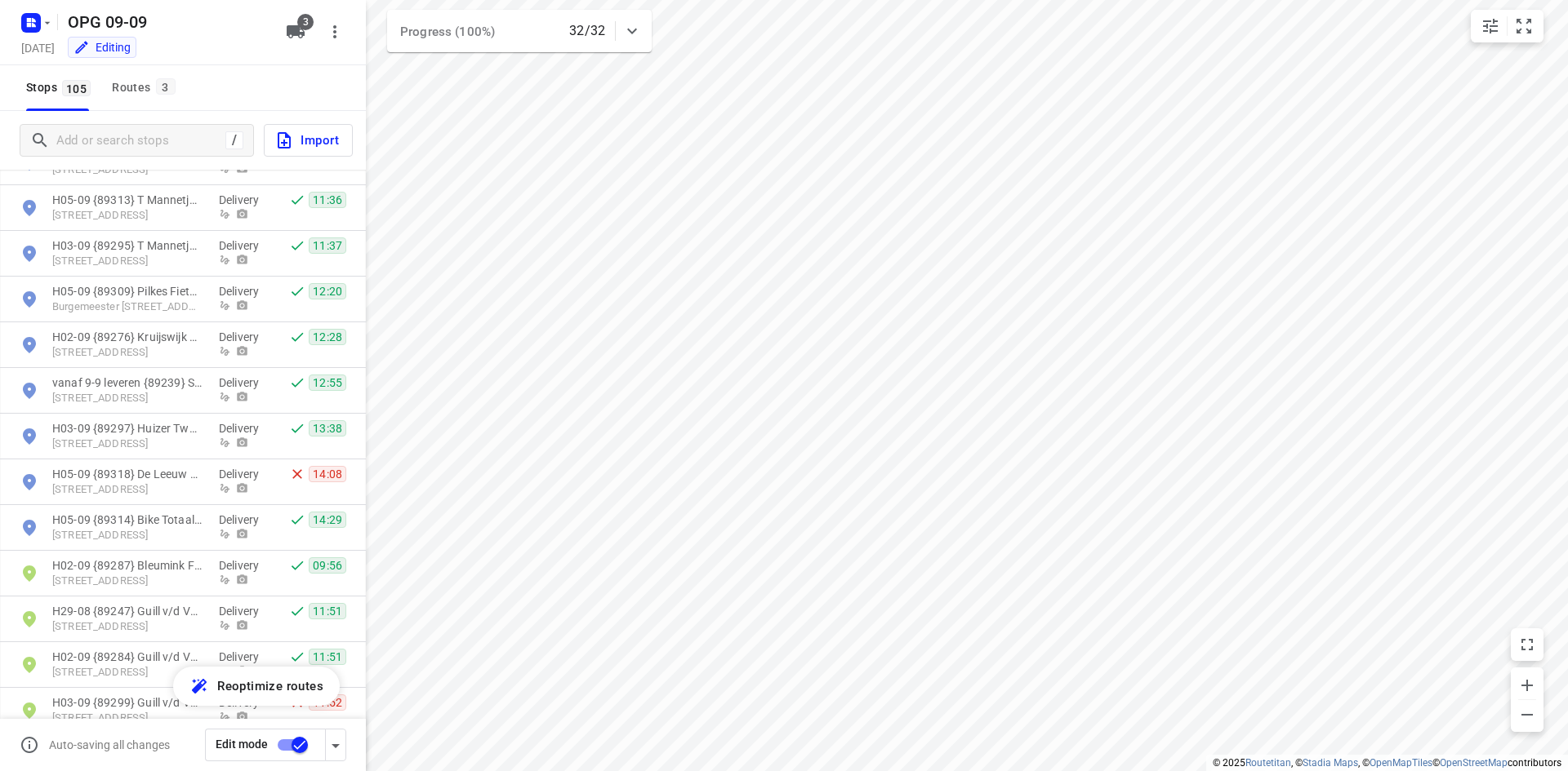
scroll to position [4000, 0]
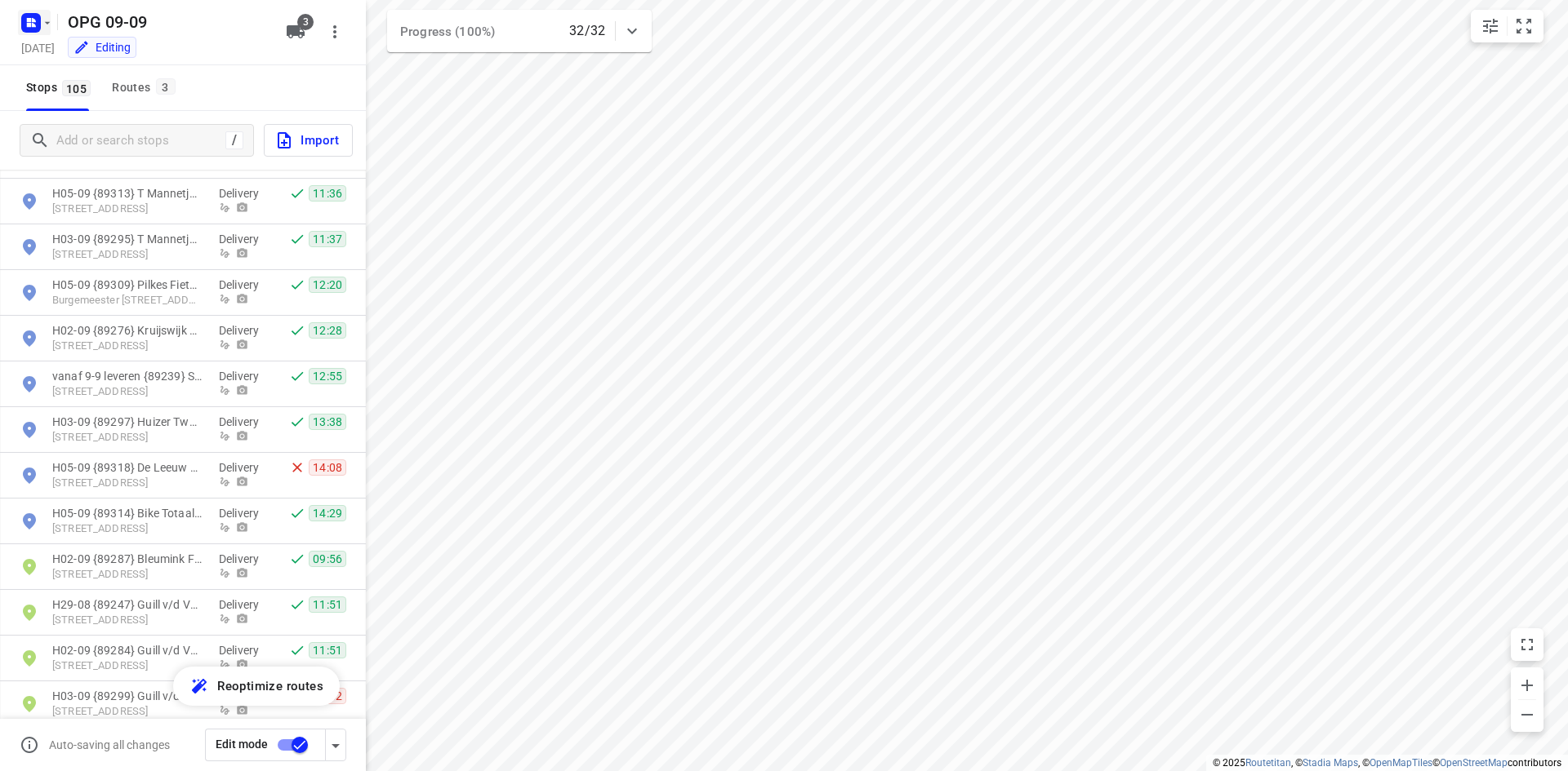
click at [26, 26] on rect "button" at bounding box center [30, 23] width 20 height 20
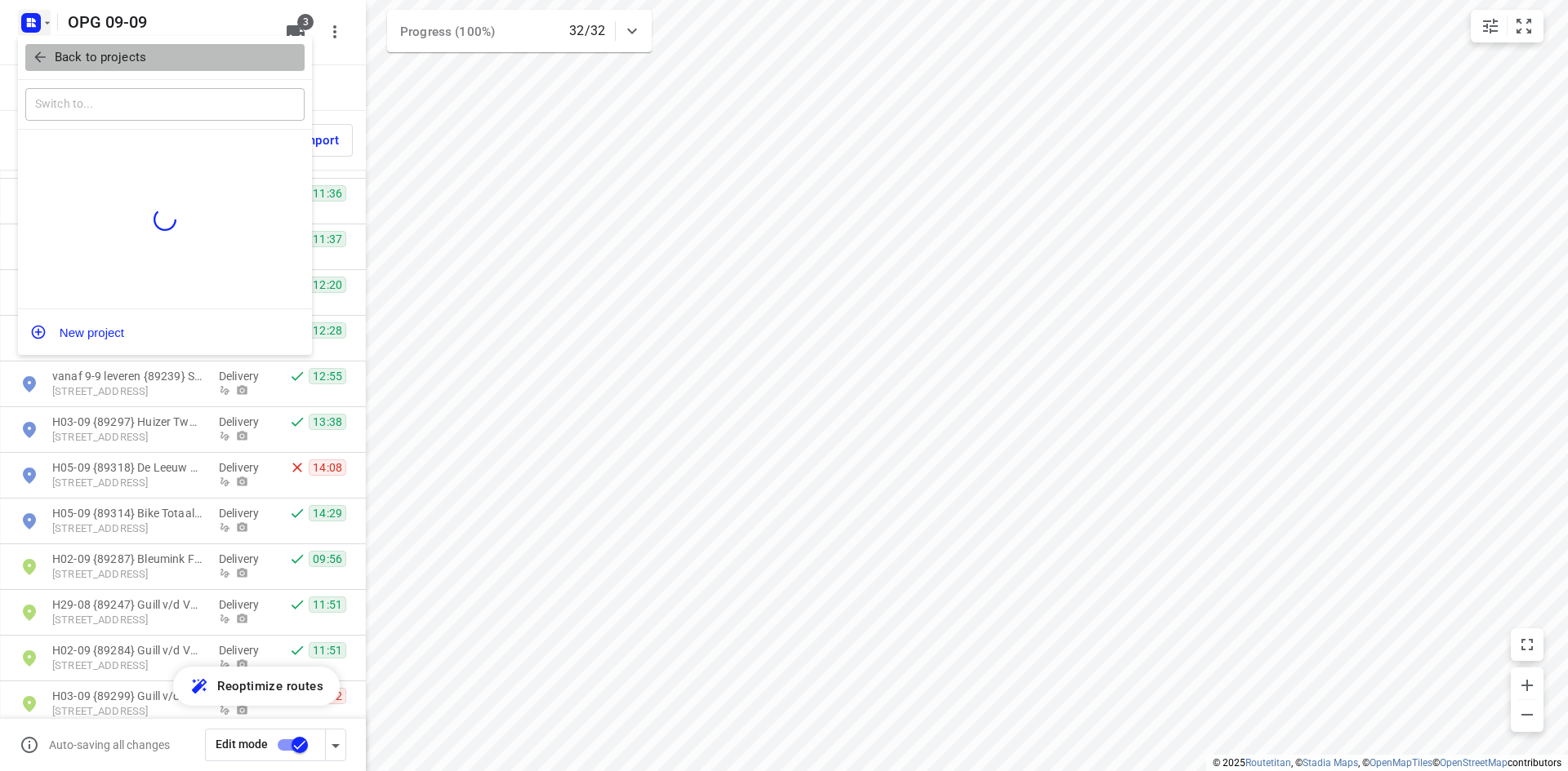
click at [46, 53] on icon "button" at bounding box center [39, 57] width 16 height 16
